Goal: Information Seeking & Learning: Learn about a topic

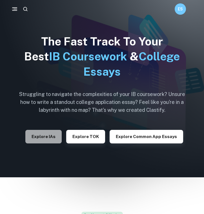
click at [58, 133] on button "Explore IAs" at bounding box center [43, 137] width 36 height 14
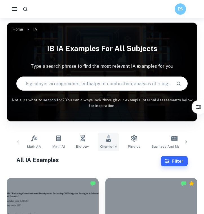
click at [104, 142] on link "Chemistry" at bounding box center [108, 142] width 21 height 19
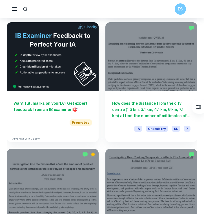
scroll to position [286, 0]
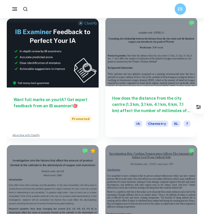
click at [158, 106] on h6 "How does the distance from the city centre (1.3 km, 3.1 km, 4.1 km, 6 km, 7.1 k…" at bounding box center [151, 104] width 79 height 19
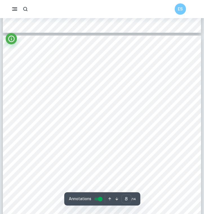
scroll to position [2081, 0]
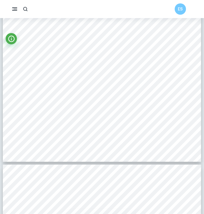
type input "9"
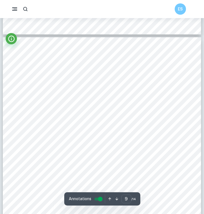
scroll to position [2324, 0]
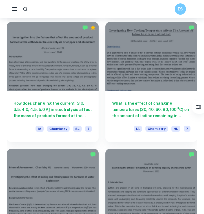
scroll to position [410, 0]
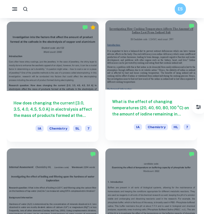
click at [143, 100] on h6 "What is the effect of changing temperatures (20, 40, 60, 80, 100 °C) on the amo…" at bounding box center [151, 108] width 79 height 19
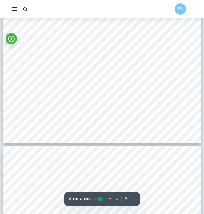
scroll to position [1993, 0]
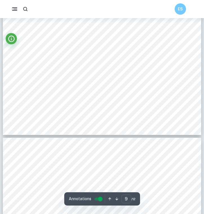
type input "8"
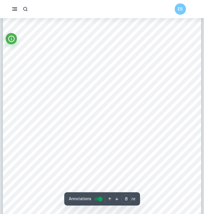
scroll to position [1850, 0]
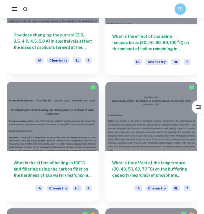
scroll to position [559, 0]
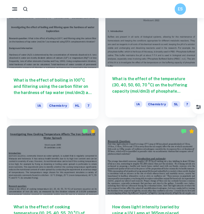
click at [149, 80] on h6 "What is the effect of the temperature (30, 40, 50, 60, 70 °C) on the buffering …" at bounding box center [151, 85] width 79 height 19
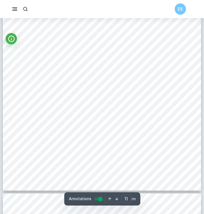
scroll to position [3053, 0]
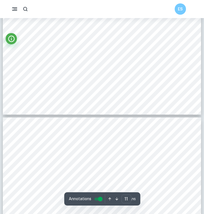
type input "12"
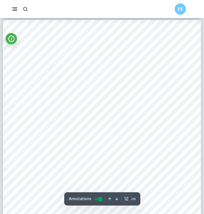
scroll to position [3160, 0]
